Goal: Complete application form

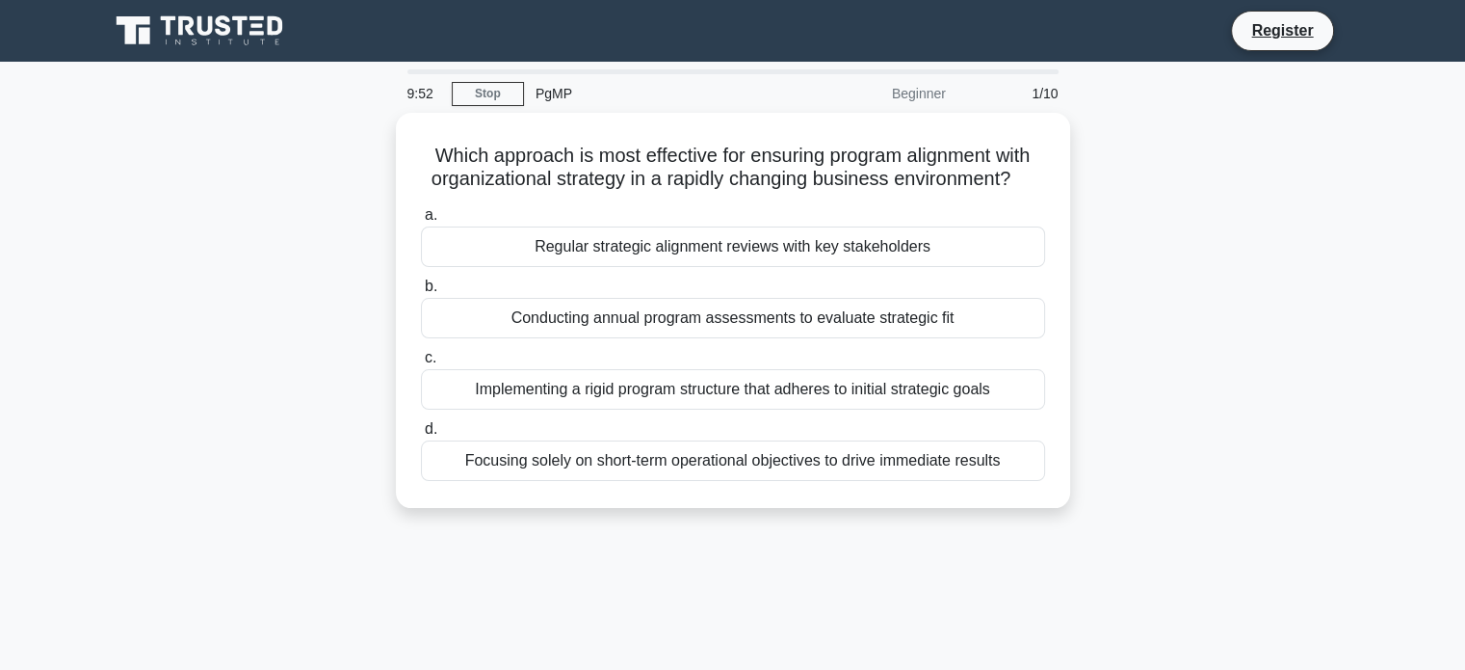
click at [478, 242] on div "Regular strategic alignment reviews with key stakeholders" at bounding box center [733, 246] width 624 height 40
click at [421, 222] on input "a. Regular strategic alignment reviews with key stakeholders" at bounding box center [421, 215] width 0 height 13
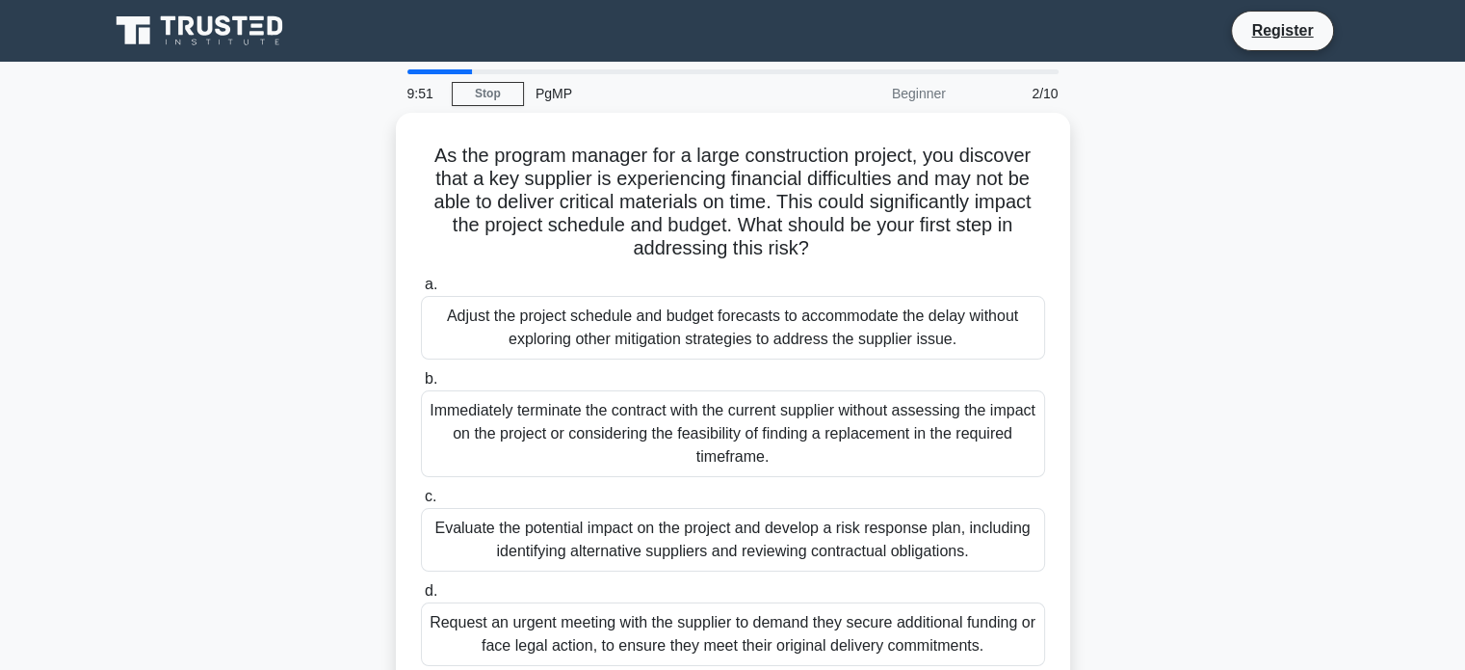
click at [513, 325] on div "Adjust the project schedule and budget forecasts to accommodate the delay witho…" at bounding box center [733, 328] width 624 height 64
click at [421, 291] on input "a. Adjust the project schedule and budget forecasts to accommodate the delay wi…" at bounding box center [421, 284] width 0 height 13
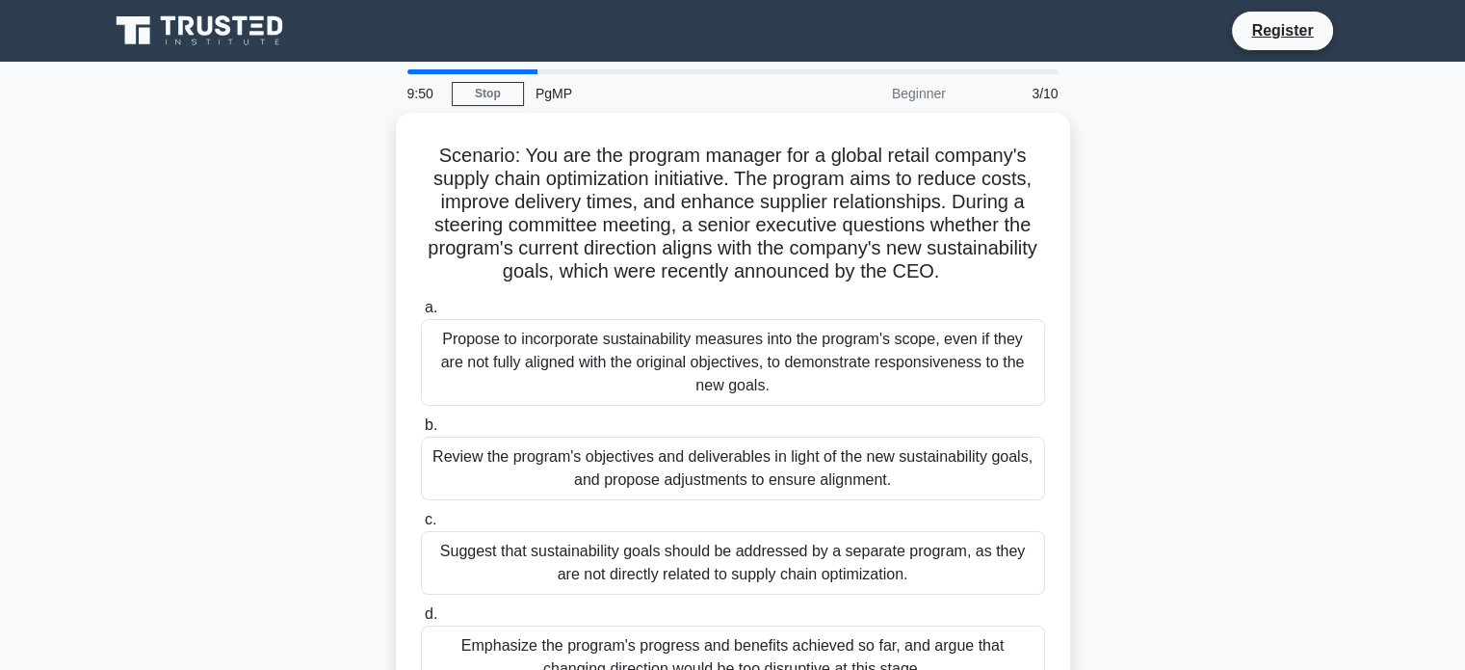
click at [513, 361] on div "Propose to incorporate sustainability measures into the program's scope, even i…" at bounding box center [733, 362] width 624 height 87
click at [421, 314] on input "a. Propose to incorporate sustainability measures into the program's scope, eve…" at bounding box center [421, 308] width 0 height 13
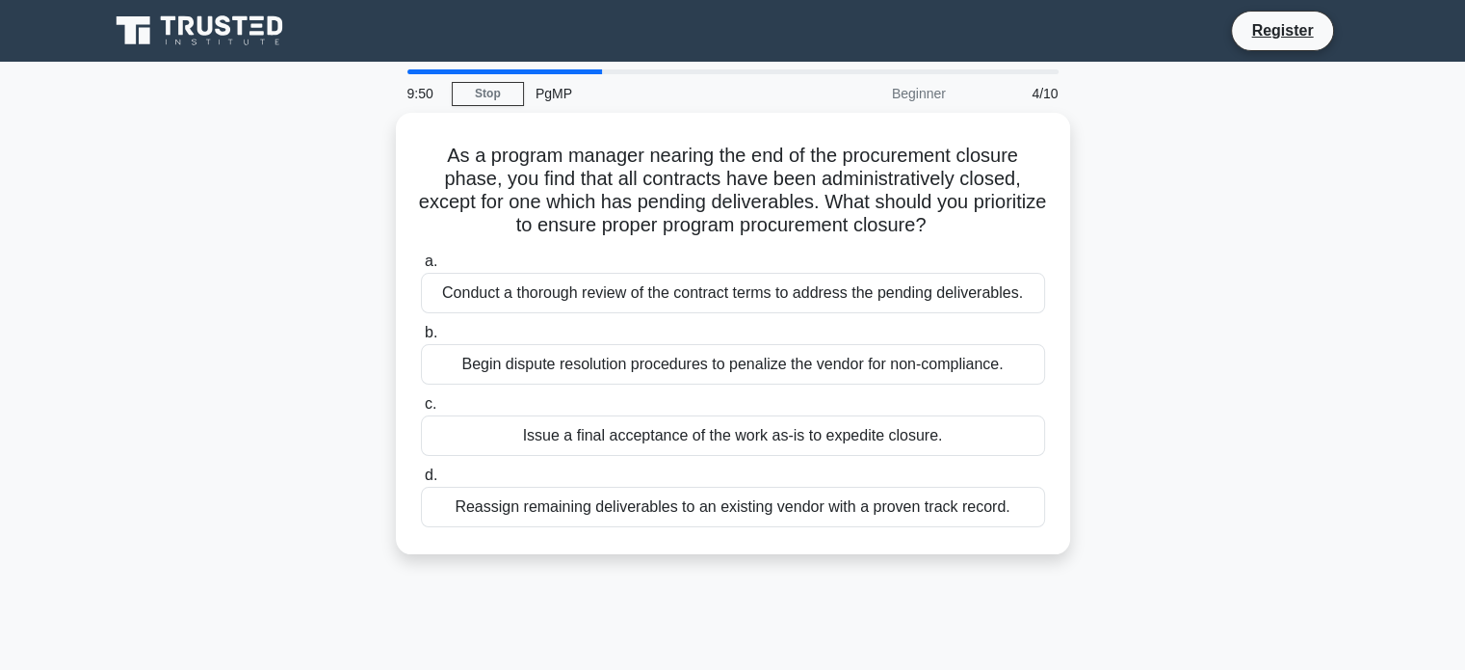
drag, startPoint x: 532, startPoint y: 306, endPoint x: 544, endPoint y: 288, distance: 22.2
click at [534, 305] on div "Conduct a thorough review of the contract terms to address the pending delivera…" at bounding box center [733, 293] width 624 height 40
click at [544, 288] on div "Conduct a thorough review of the contract terms to address the pending delivera…" at bounding box center [733, 293] width 624 height 40
click at [421, 268] on input "a. Conduct a thorough review of the contract terms to address the pending deliv…" at bounding box center [421, 261] width 0 height 13
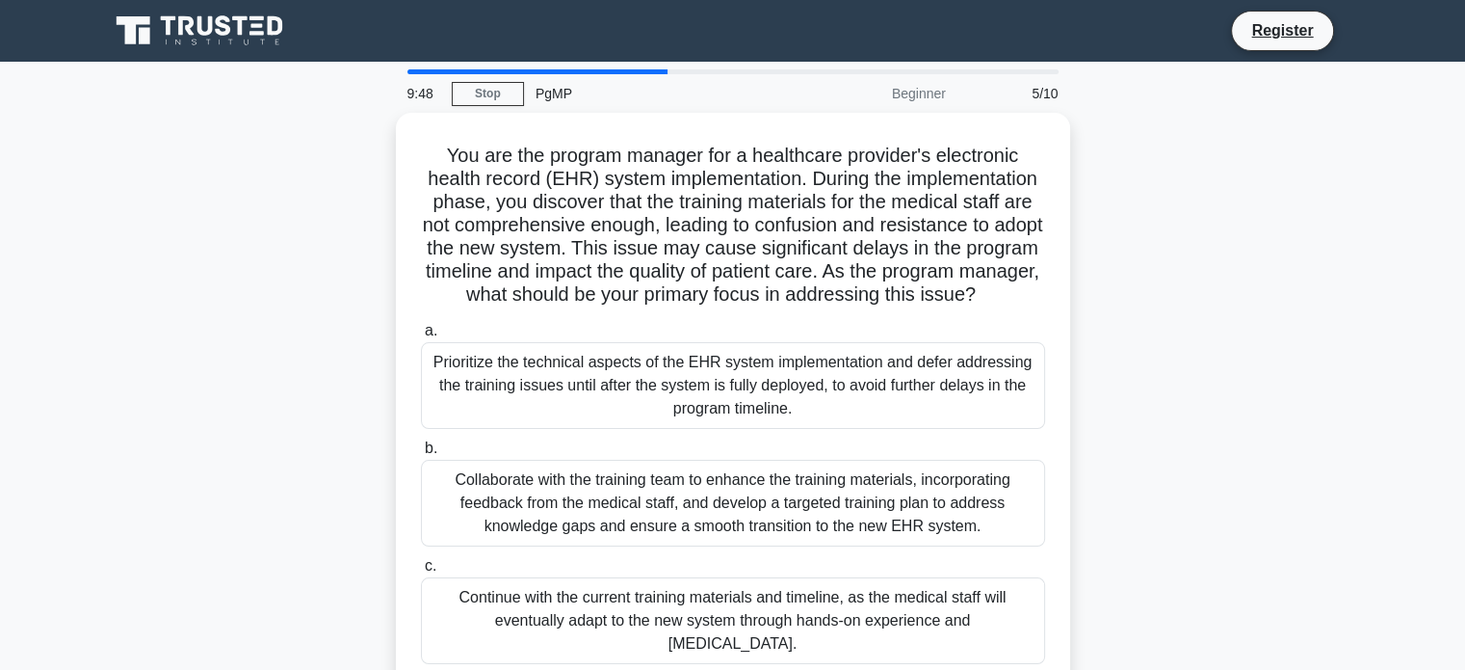
click at [514, 381] on div "Prioritize the technical aspects of the EHR system implementation and defer add…" at bounding box center [733, 385] width 624 height 87
click at [421, 337] on input "a. Prioritize the technical aspects of the EHR system implementation and defer …" at bounding box center [421, 331] width 0 height 13
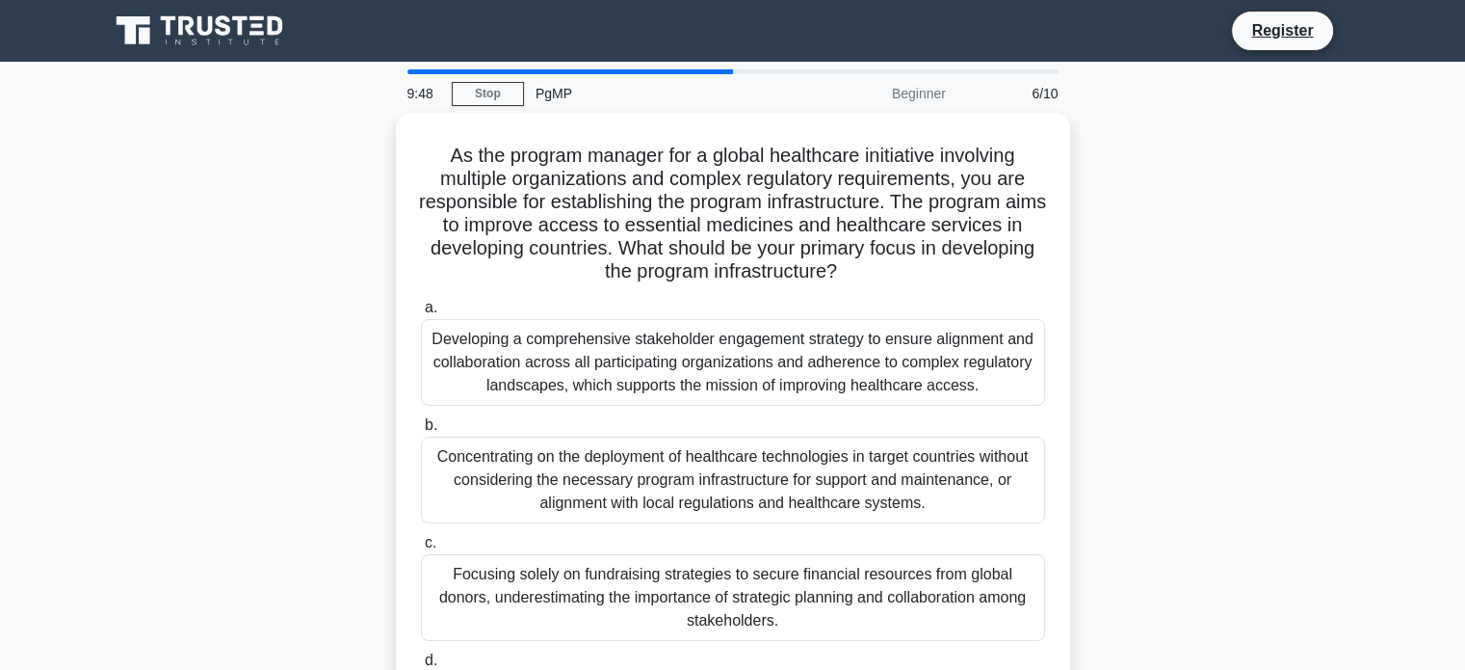
click at [518, 371] on div "Developing a comprehensive stakeholder engagement strategy to ensure alignment …" at bounding box center [733, 362] width 624 height 87
click at [421, 314] on input "a. Developing a comprehensive stakeholder engagement strategy to ensure alignme…" at bounding box center [421, 308] width 0 height 13
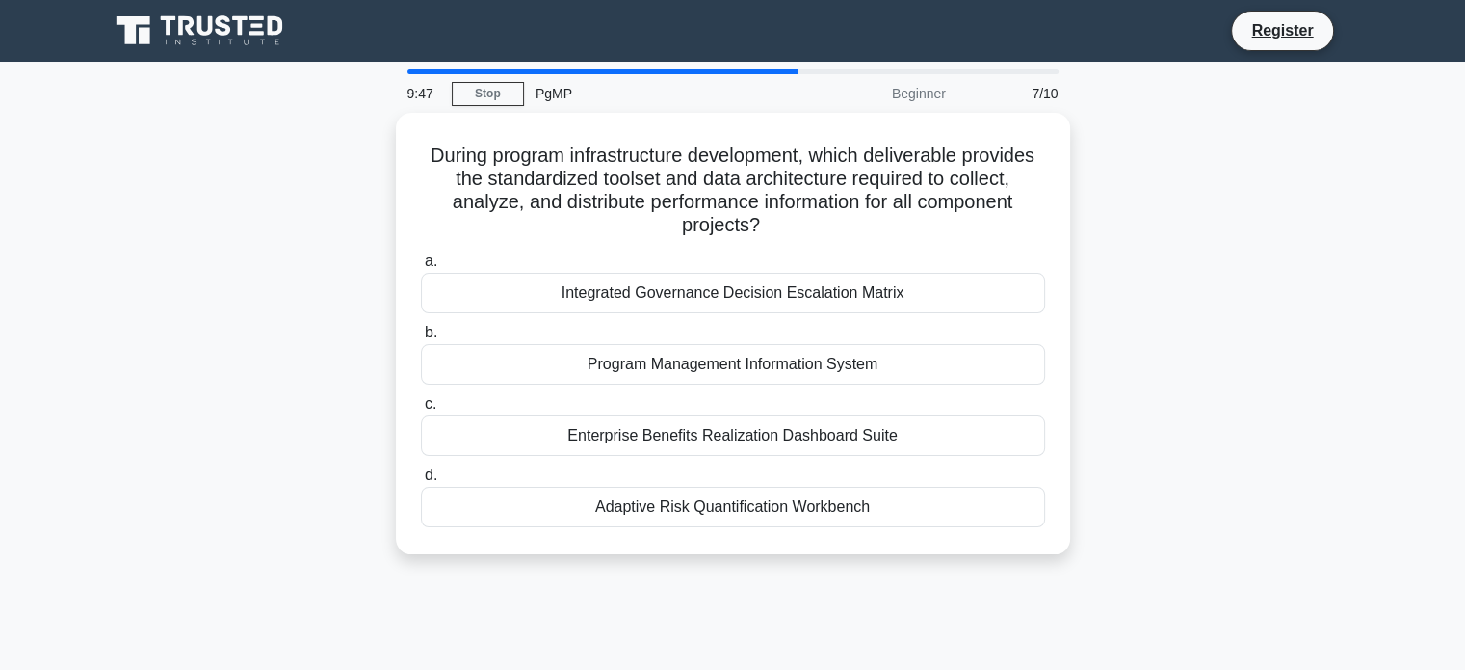
click at [551, 293] on div "Integrated Governance Decision Escalation Matrix" at bounding box center [733, 293] width 624 height 40
click at [421, 268] on input "a. Integrated Governance Decision Escalation Matrix" at bounding box center [421, 261] width 0 height 13
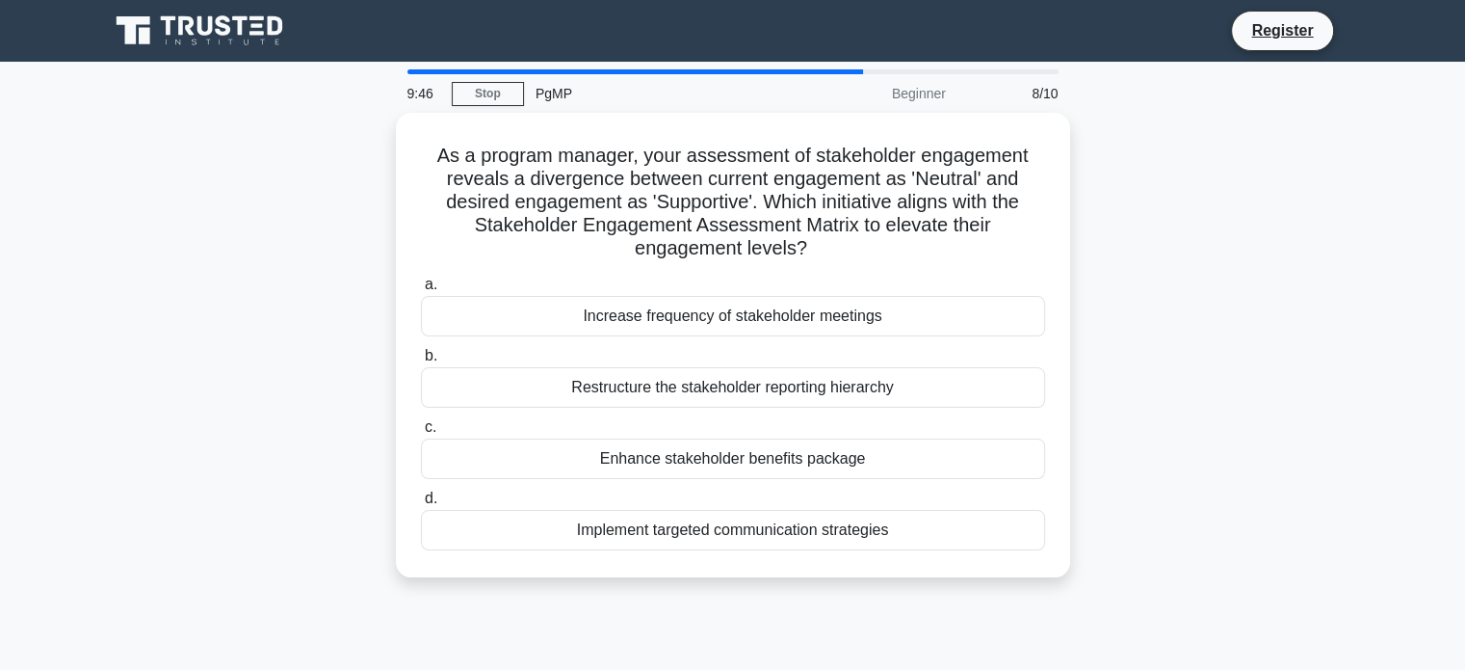
click at [551, 297] on div "Increase frequency of stakeholder meetings" at bounding box center [733, 316] width 624 height 40
click at [421, 291] on input "a. Increase frequency of stakeholder meetings" at bounding box center [421, 284] width 0 height 13
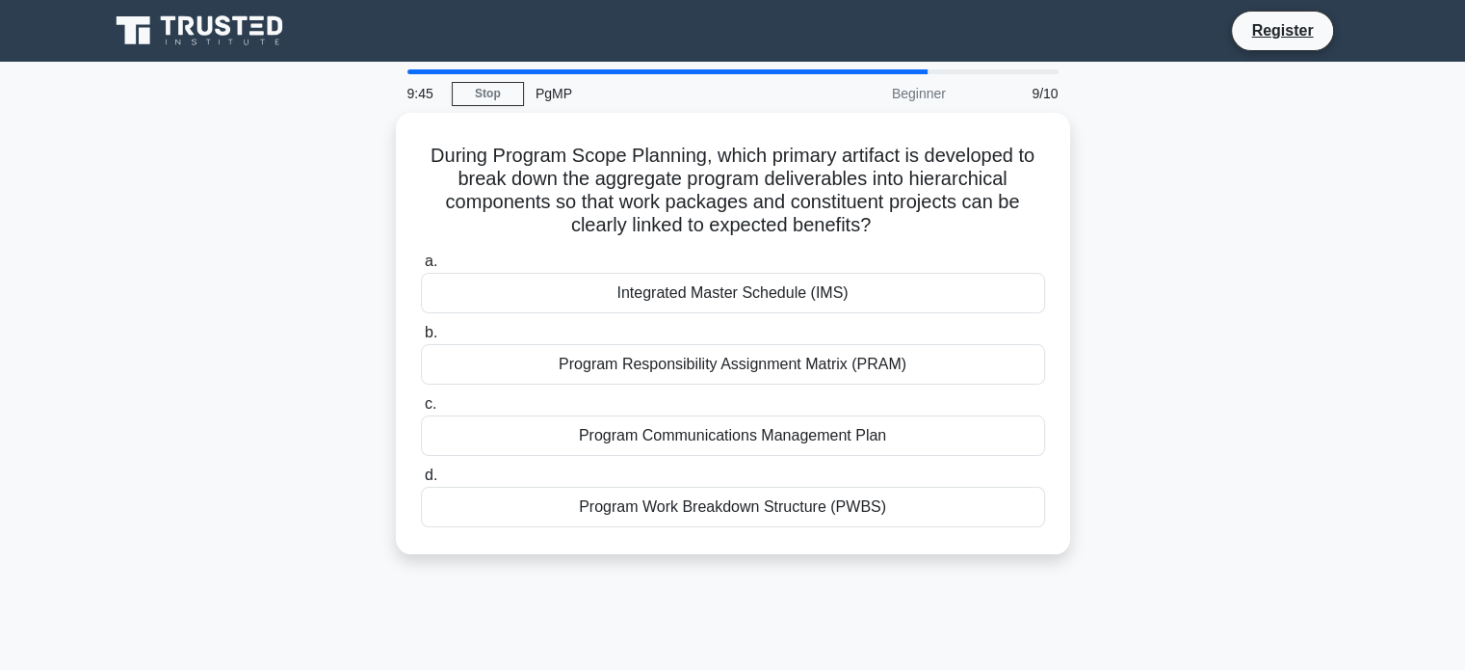
click at [547, 306] on div "Integrated Master Schedule (IMS)" at bounding box center [733, 293] width 624 height 40
click at [421, 268] on input "a. Integrated Master Schedule (IMS)" at bounding box center [421, 261] width 0 height 13
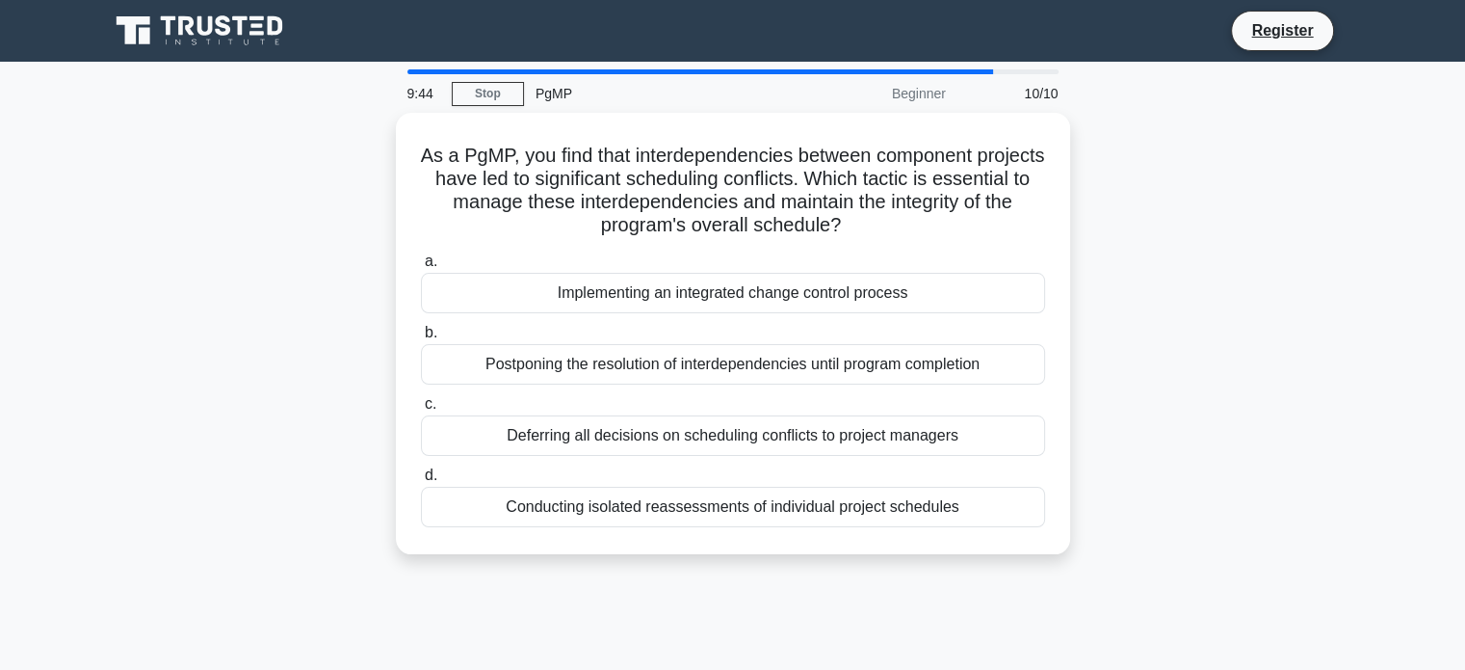
click at [551, 294] on div "Implementing an integrated change control process" at bounding box center [733, 293] width 624 height 40
click at [421, 268] on input "a. Implementing an integrated change control process" at bounding box center [421, 261] width 0 height 13
